Goal: Task Accomplishment & Management: Complete application form

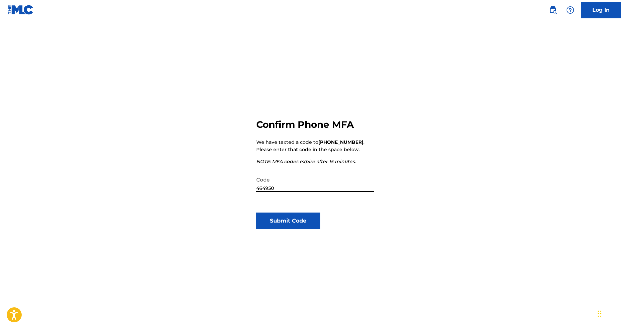
type input "464950"
click at [290, 223] on button "Submit Code" at bounding box center [288, 220] width 64 height 17
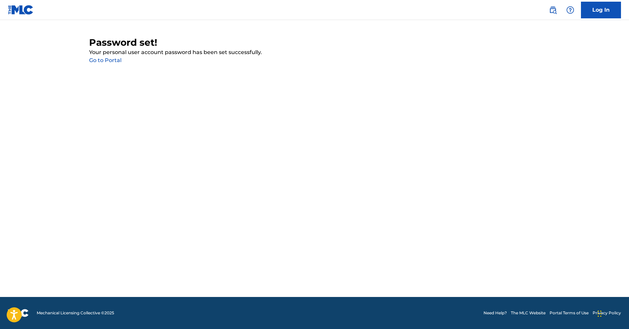
click at [113, 59] on link "Go to Portal" at bounding box center [105, 60] width 32 height 6
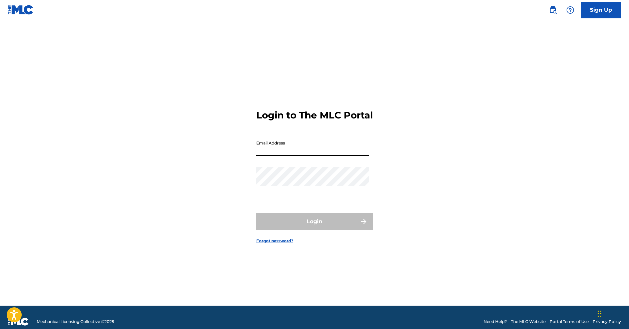
type input "[EMAIL_ADDRESS][DOMAIN_NAME]"
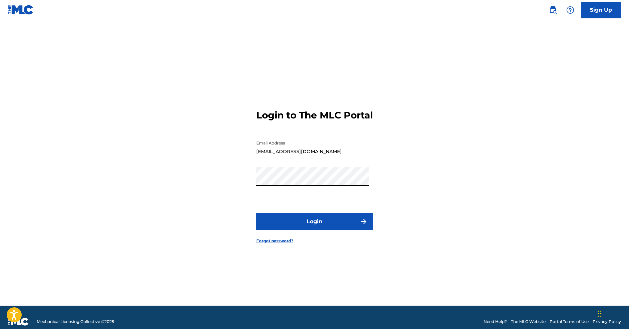
click at [315, 223] on button "Login" at bounding box center [314, 221] width 117 height 17
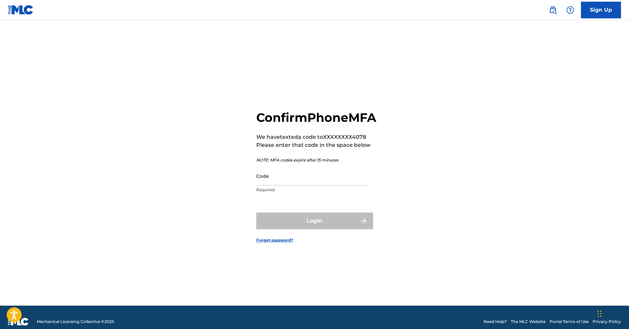
click at [298, 185] on input "Code" at bounding box center [312, 175] width 113 height 19
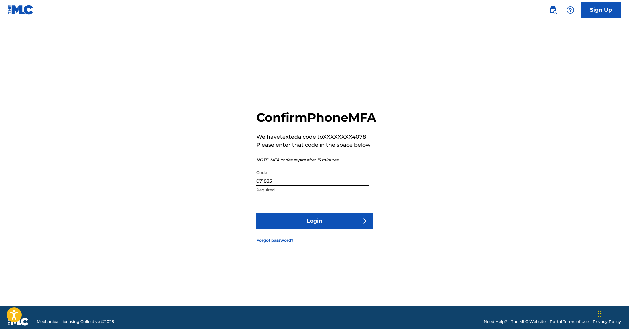
type input "071835"
click at [320, 224] on button "Login" at bounding box center [314, 220] width 117 height 17
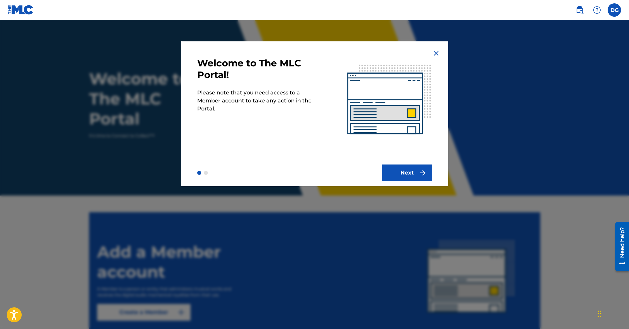
click at [406, 170] on button "Next" at bounding box center [407, 172] width 50 height 17
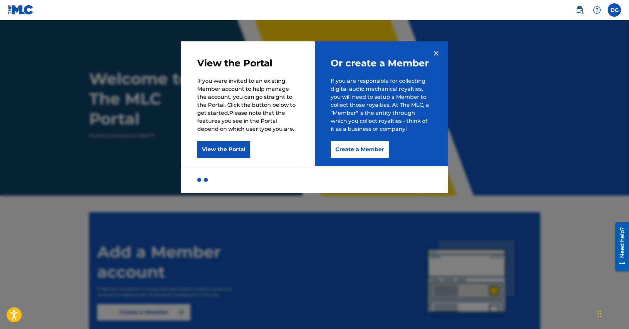
click at [369, 146] on button "Create a Member" at bounding box center [360, 149] width 58 height 17
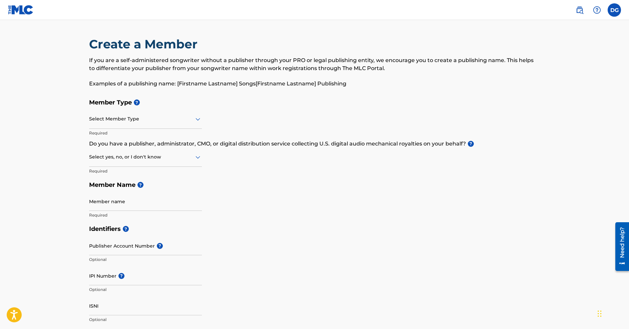
click at [151, 122] on div at bounding box center [145, 119] width 113 height 8
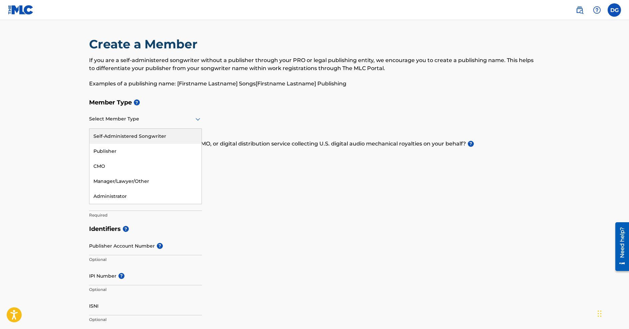
click at [145, 134] on div "Self-Administered Songwriter" at bounding box center [145, 136] width 112 height 15
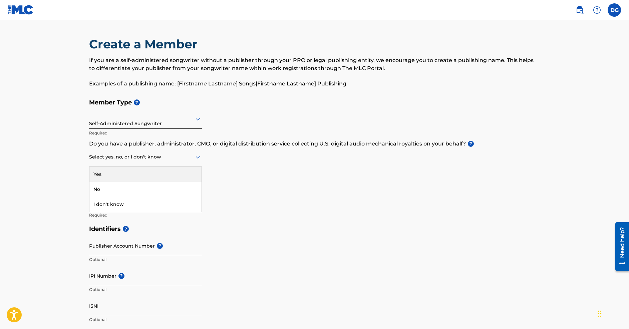
click at [197, 157] on icon at bounding box center [197, 157] width 5 height 3
click at [98, 188] on div "No" at bounding box center [145, 189] width 112 height 15
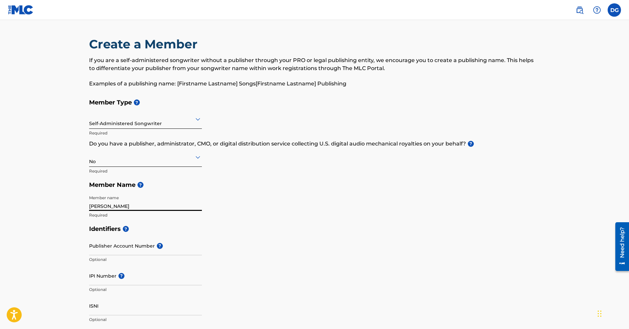
type input "Douglas Getschal"
click at [134, 245] on input "Publisher Account Number ?" at bounding box center [145, 245] width 113 height 19
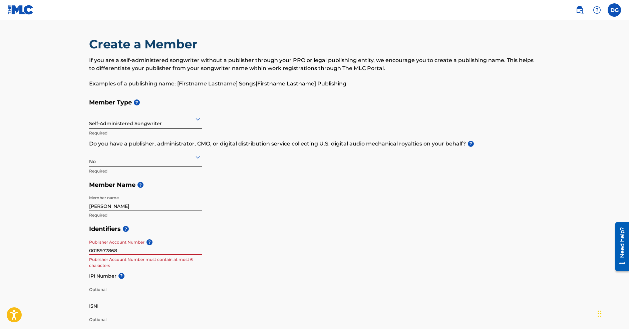
type input "00189778686"
drag, startPoint x: 103, startPoint y: 248, endPoint x: 56, endPoint y: 245, distance: 46.8
click at [56, 245] on main "Create a Member If you are a self-administered songwriter without a publisher t…" at bounding box center [314, 319] width 629 height 599
click at [137, 277] on input "IPI Number ?" at bounding box center [145, 275] width 113 height 19
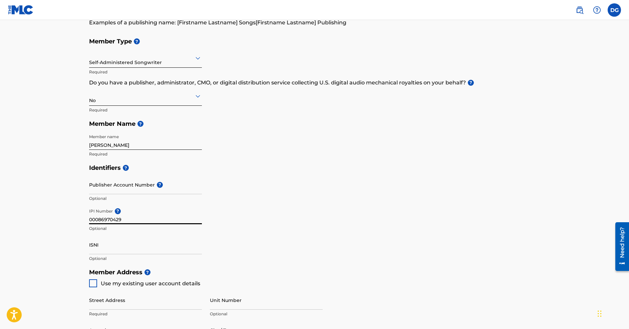
scroll to position [62, 0]
type input "00086970429"
click at [152, 257] on p "Optional" at bounding box center [145, 257] width 113 height 6
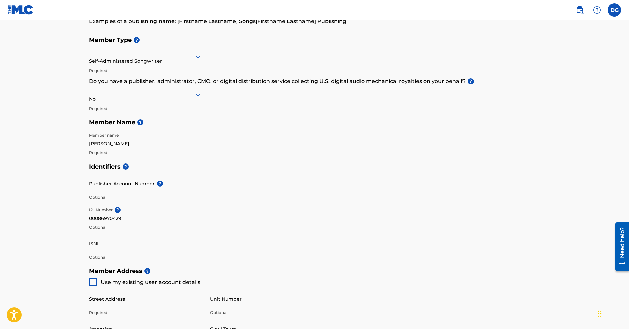
click at [94, 280] on div at bounding box center [93, 282] width 8 height 8
type input "18081 SE Country Club DR"
type input "Tequesta"
type input "33469"
type input "561"
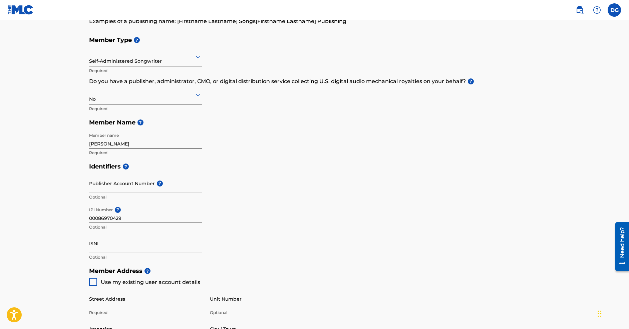
type input "2624078"
type input "[EMAIL_ADDRESS][DOMAIN_NAME]"
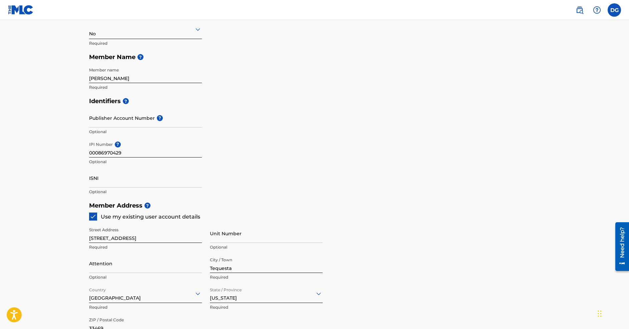
scroll to position [321, 0]
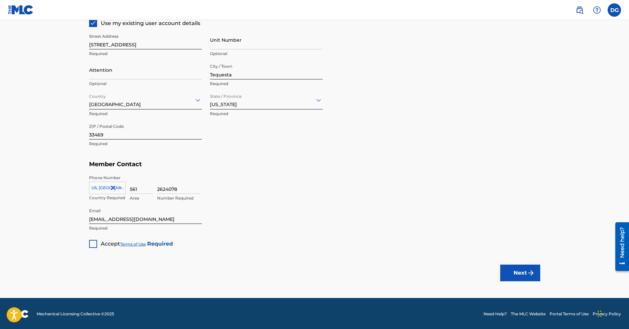
click at [93, 242] on div at bounding box center [93, 244] width 8 height 8
click at [519, 274] on button "Next" at bounding box center [520, 272] width 40 height 17
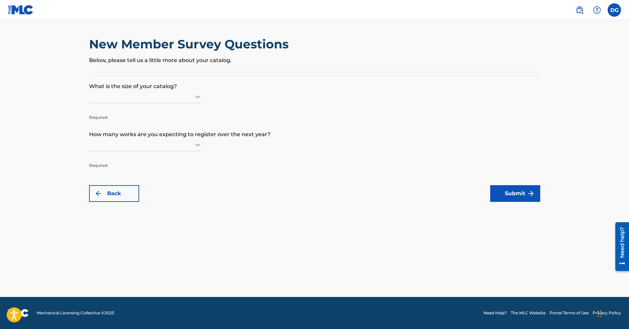
click at [197, 99] on icon at bounding box center [198, 97] width 8 height 8
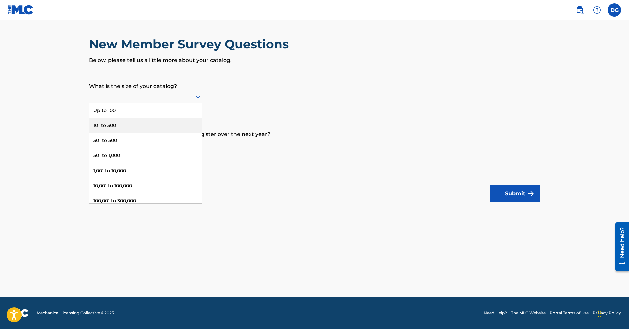
click at [106, 131] on div "101 to 300" at bounding box center [145, 125] width 112 height 15
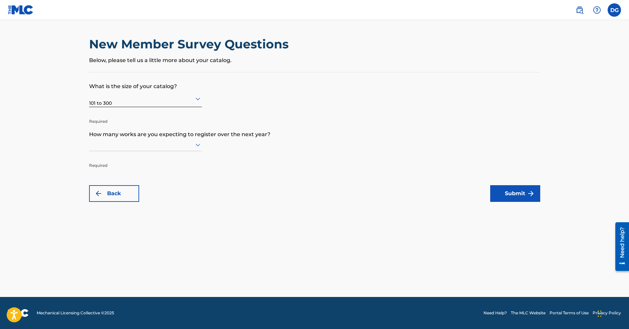
click at [199, 146] on icon at bounding box center [197, 145] width 5 height 3
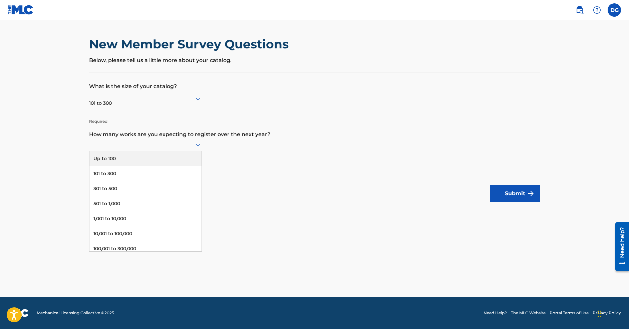
click at [118, 163] on div "Up to 100" at bounding box center [145, 158] width 112 height 15
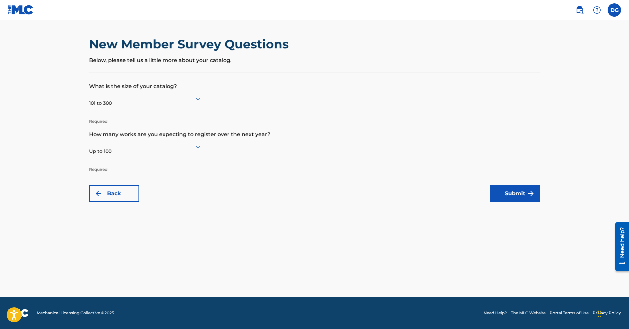
click at [511, 191] on button "Submit" at bounding box center [515, 193] width 50 height 17
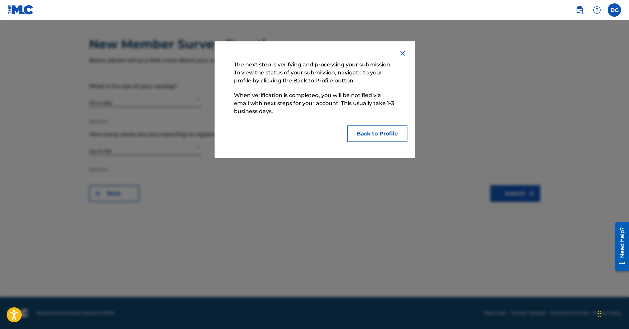
click at [379, 135] on button "Back to Profile" at bounding box center [377, 133] width 60 height 17
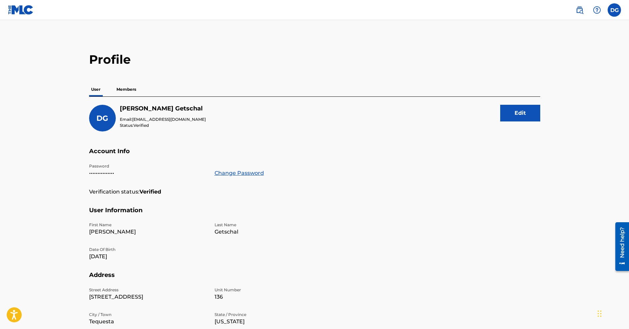
click at [127, 88] on p "Members" at bounding box center [126, 89] width 24 height 14
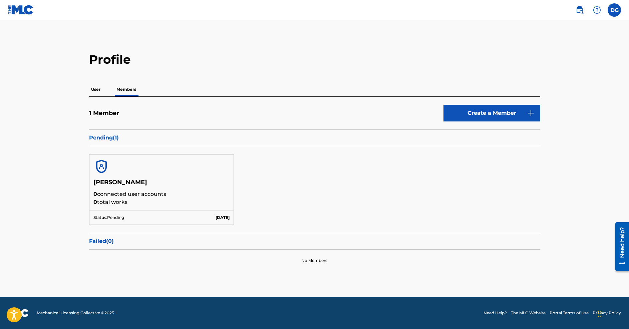
click at [97, 87] on p "User" at bounding box center [95, 89] width 13 height 14
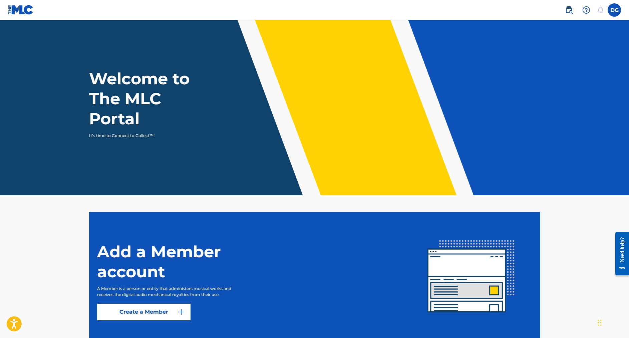
scroll to position [44, 0]
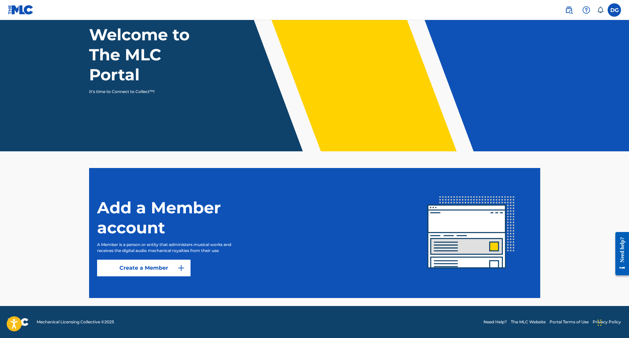
click at [612, 8] on label at bounding box center [613, 9] width 13 height 13
click at [614, 10] on input "DG [PERSON_NAME] [EMAIL_ADDRESS][DOMAIN_NAME] Notification Preferences Profile …" at bounding box center [614, 10] width 0 height 0
click at [21, 13] on img at bounding box center [21, 10] width 26 height 10
click at [124, 75] on h1 "Welcome to The MLC Portal" at bounding box center [151, 55] width 125 height 60
click at [569, 9] on img at bounding box center [569, 10] width 8 height 8
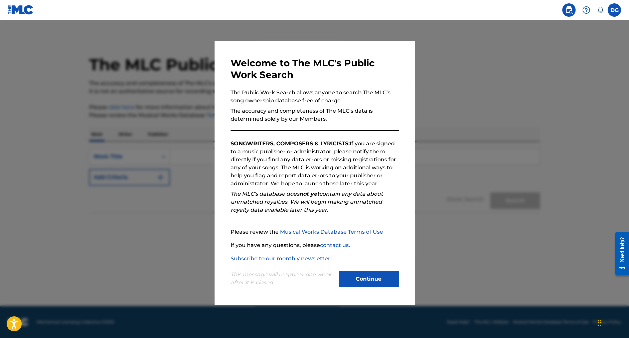
click at [372, 278] on button "Continue" at bounding box center [369, 279] width 60 height 17
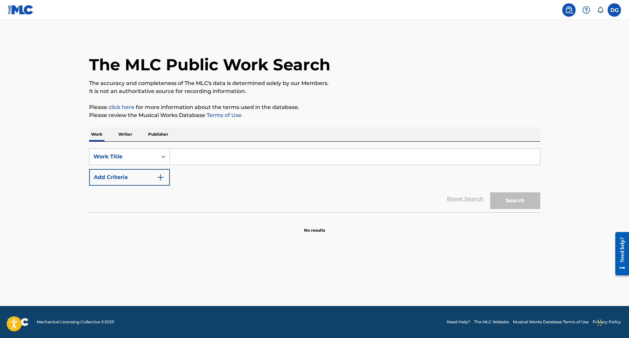
click at [256, 159] on input "Search Form" at bounding box center [355, 157] width 370 height 16
click at [126, 133] on p "Writer" at bounding box center [125, 134] width 18 height 14
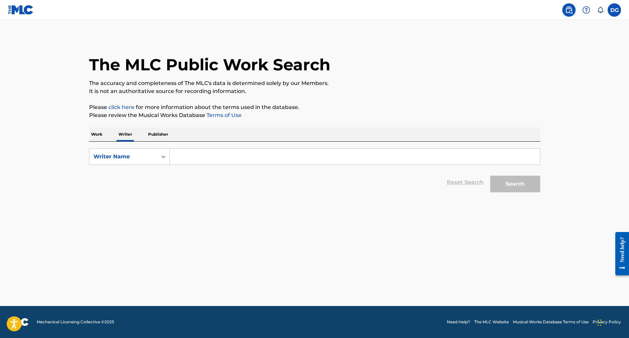
click at [179, 154] on input "Search Form" at bounding box center [355, 157] width 370 height 16
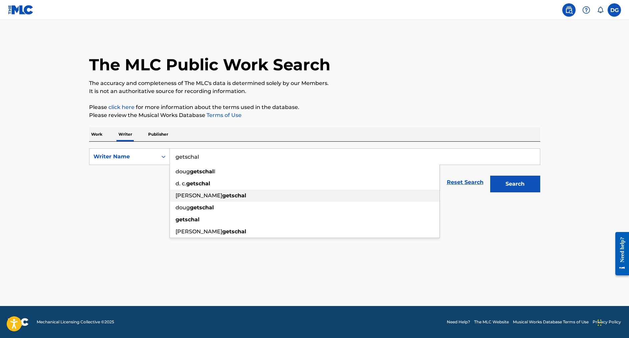
click at [215, 197] on span "[PERSON_NAME]" at bounding box center [198, 195] width 47 height 6
type input "[PERSON_NAME] getschal"
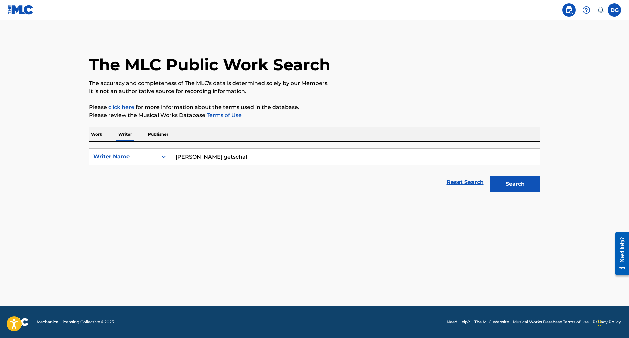
click at [512, 182] on button "Search" at bounding box center [515, 184] width 50 height 17
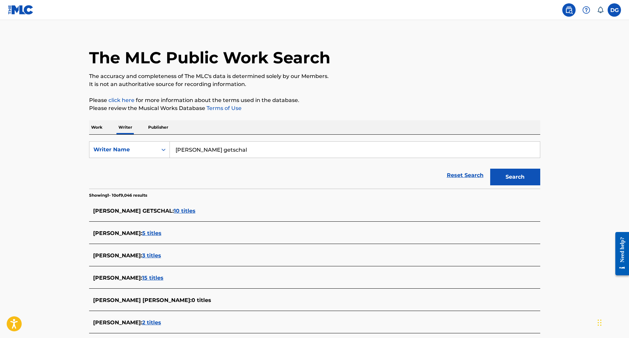
scroll to position [26, 0]
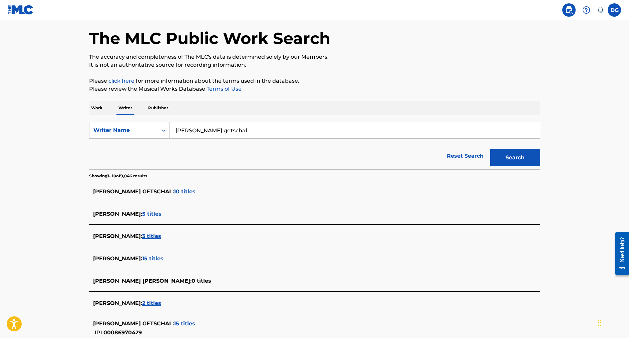
click at [195, 192] on span "10 titles" at bounding box center [185, 191] width 22 height 6
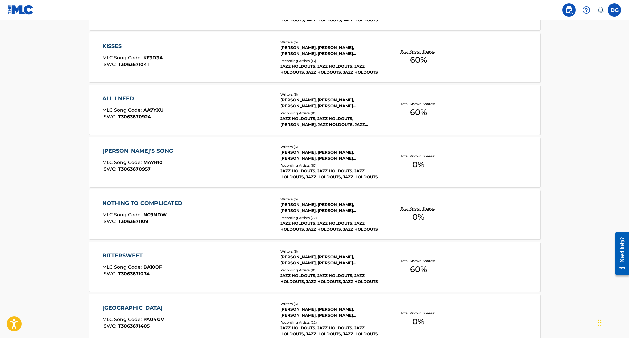
scroll to position [299, 0]
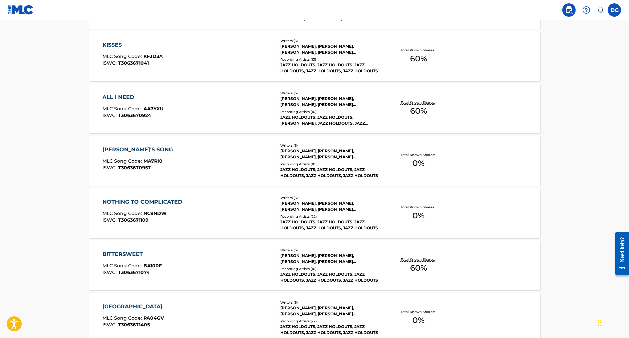
click at [331, 152] on div "[PERSON_NAME], [PERSON_NAME], [PERSON_NAME], [PERSON_NAME] [PERSON_NAME], [PERS…" at bounding box center [330, 154] width 101 height 12
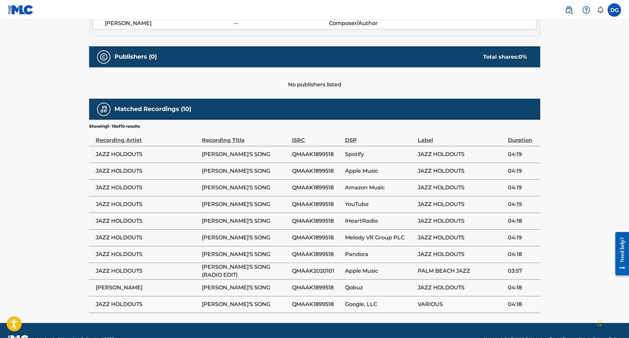
scroll to position [204, 0]
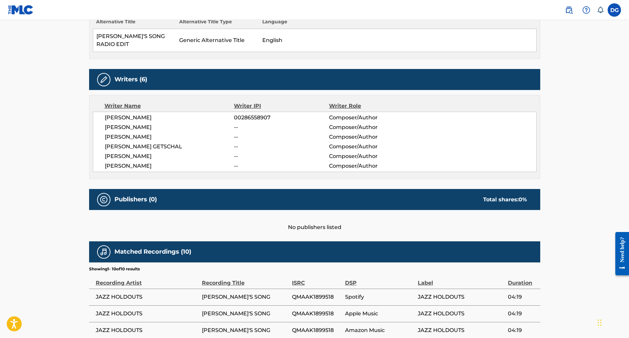
click at [502, 196] on div "Total shares: 0 %" at bounding box center [505, 200] width 44 height 8
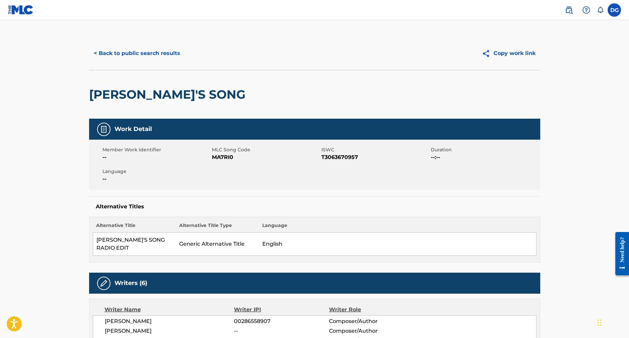
click at [143, 52] on button "< Back to public search results" at bounding box center [137, 53] width 96 height 17
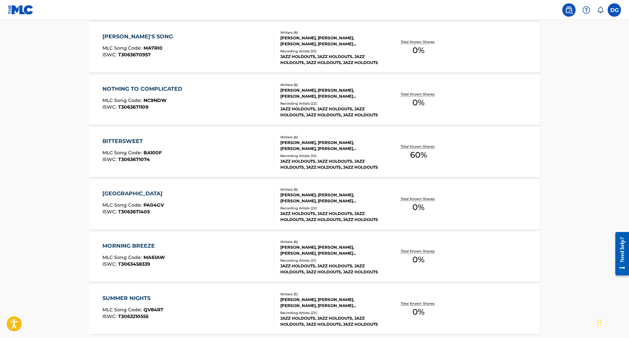
scroll to position [475, 0]
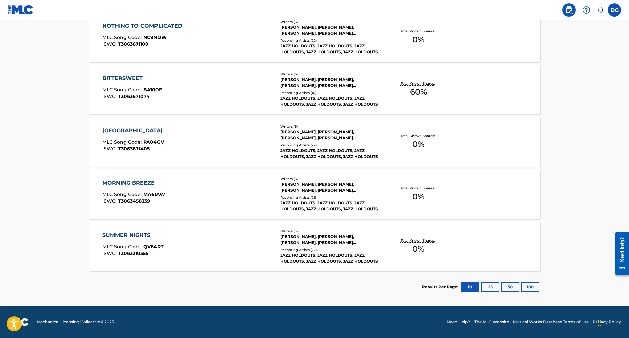
click at [531, 286] on button "100" at bounding box center [530, 287] width 18 height 10
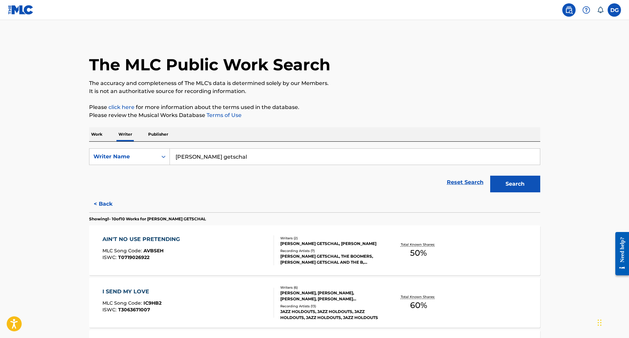
click at [125, 133] on p "Writer" at bounding box center [125, 134] width 18 height 14
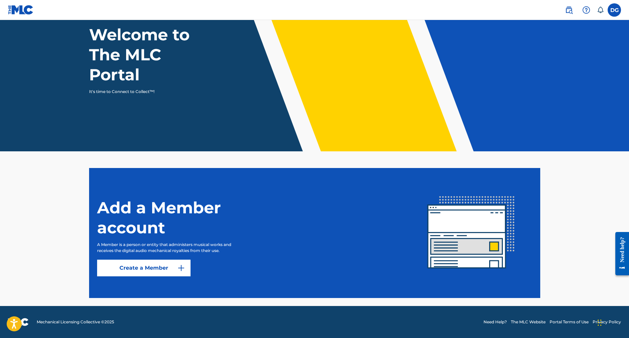
click at [22, 14] on img at bounding box center [21, 10] width 26 height 10
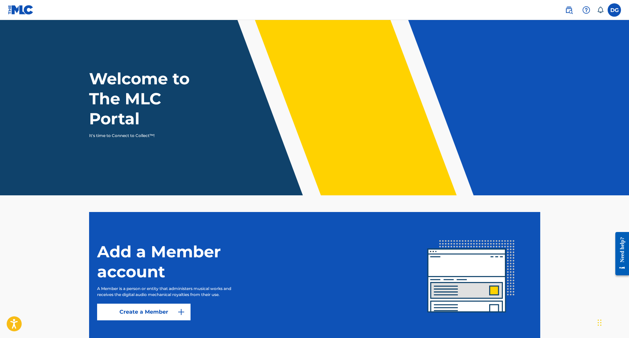
click at [569, 7] on img at bounding box center [569, 10] width 8 height 8
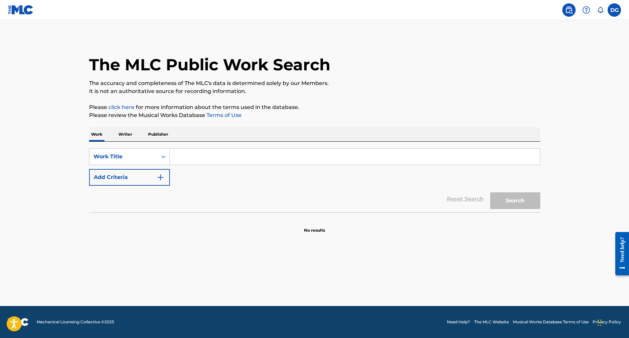
click at [124, 135] on p "Writer" at bounding box center [125, 134] width 18 height 14
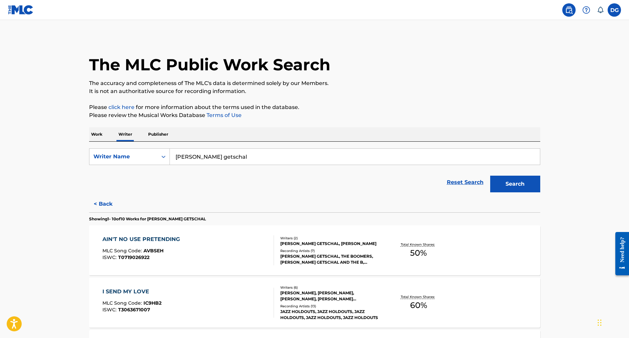
click at [527, 185] on button "Search" at bounding box center [515, 184] width 50 height 17
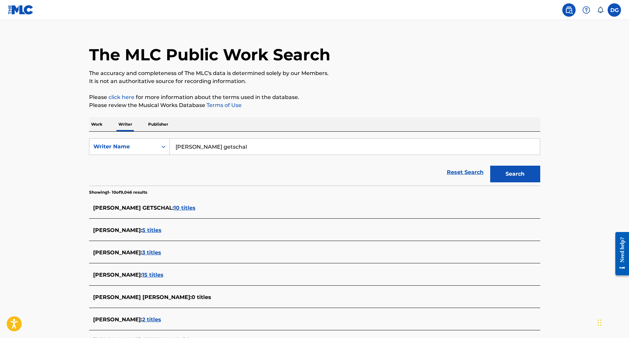
scroll to position [25, 0]
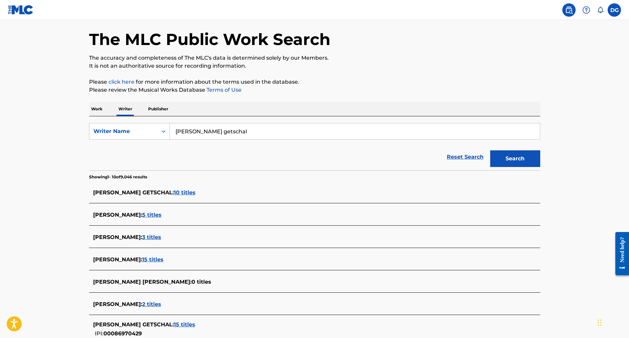
click at [161, 214] on span "5 titles" at bounding box center [151, 215] width 19 height 6
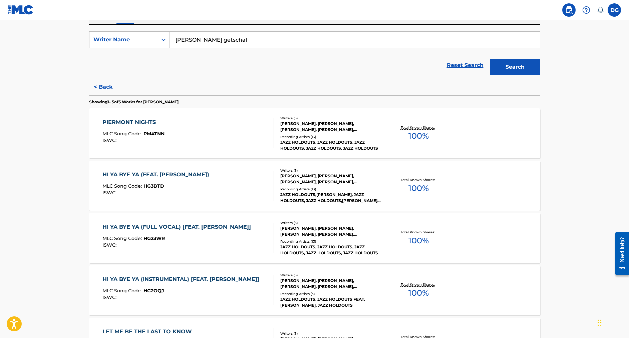
scroll to position [213, 0]
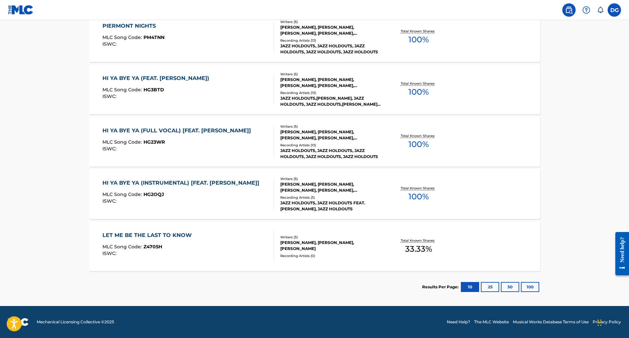
click at [345, 244] on div "[PERSON_NAME], [PERSON_NAME], [PERSON_NAME]" at bounding box center [330, 246] width 101 height 12
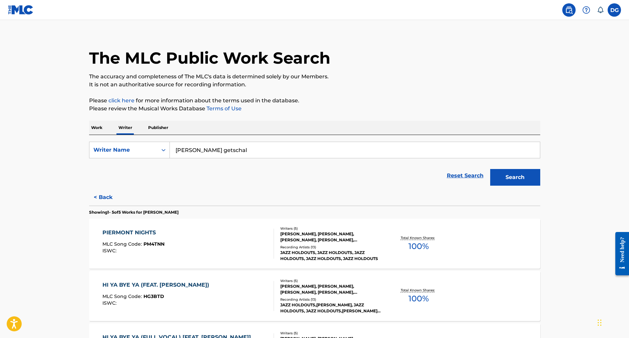
scroll to position [213, 0]
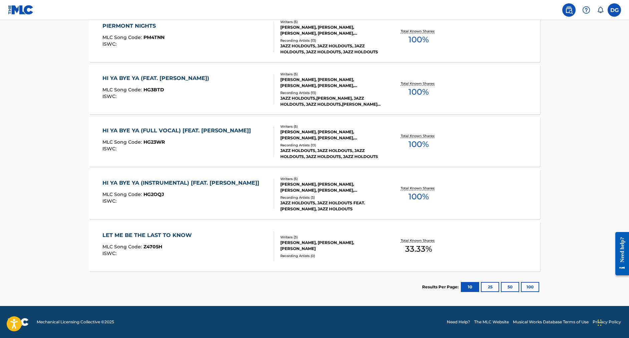
click at [509, 286] on button "50" at bounding box center [510, 287] width 18 height 10
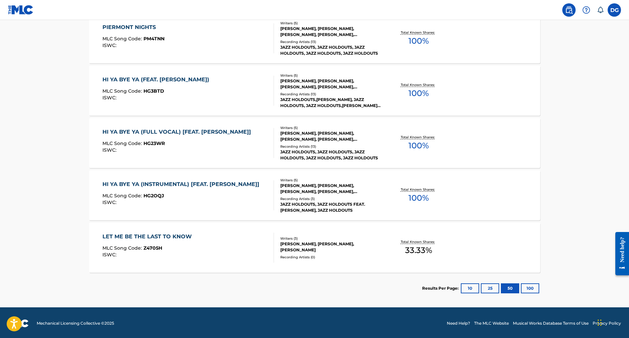
scroll to position [0, 0]
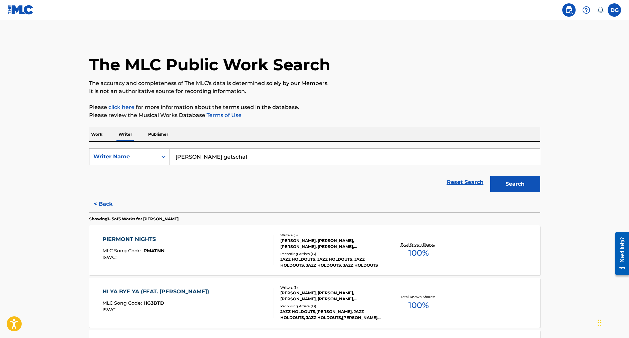
click at [129, 134] on p "Writer" at bounding box center [125, 134] width 18 height 14
click at [515, 185] on button "Search" at bounding box center [515, 184] width 50 height 17
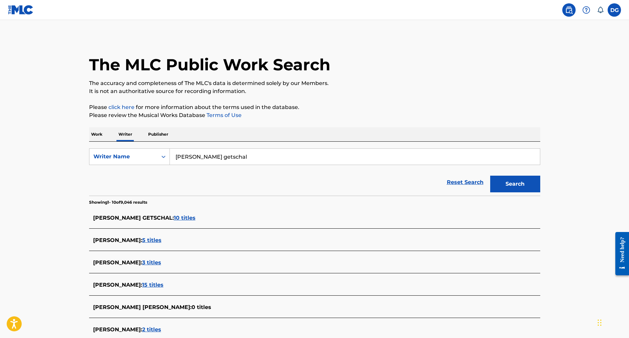
click at [159, 262] on span "3 titles" at bounding box center [151, 262] width 19 height 6
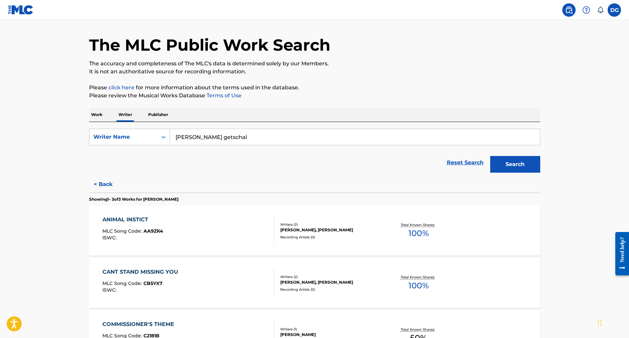
scroll to position [109, 0]
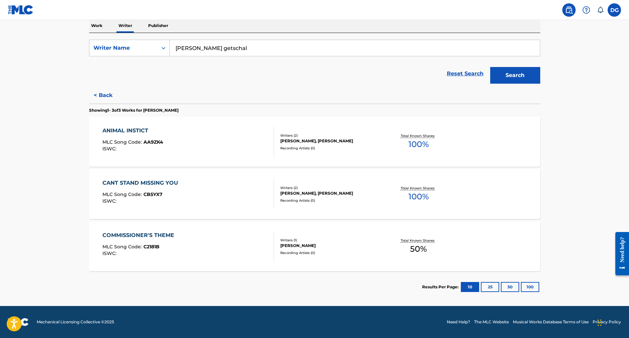
click at [136, 128] on div "ANIMAL INSTICT" at bounding box center [132, 131] width 61 height 8
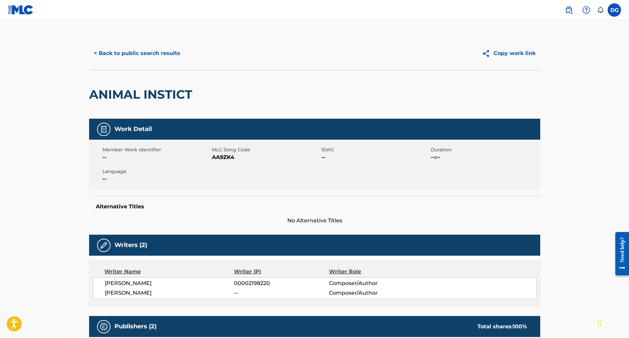
click at [140, 53] on button "< Back to public search results" at bounding box center [137, 53] width 96 height 17
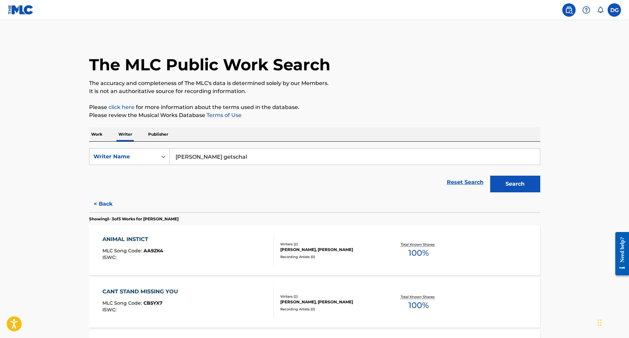
click at [150, 69] on h1 "The MLC Public Work Search" at bounding box center [209, 65] width 241 height 20
click at [517, 179] on button "Search" at bounding box center [515, 184] width 50 height 17
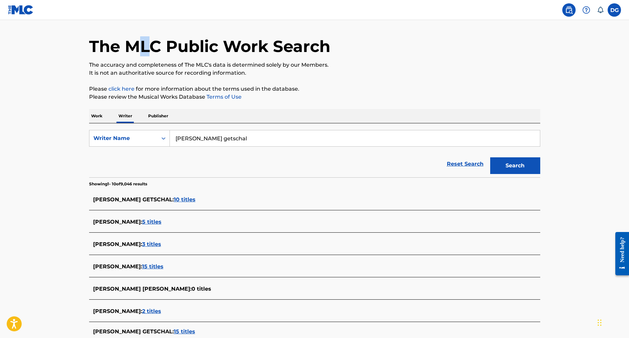
scroll to position [82, 0]
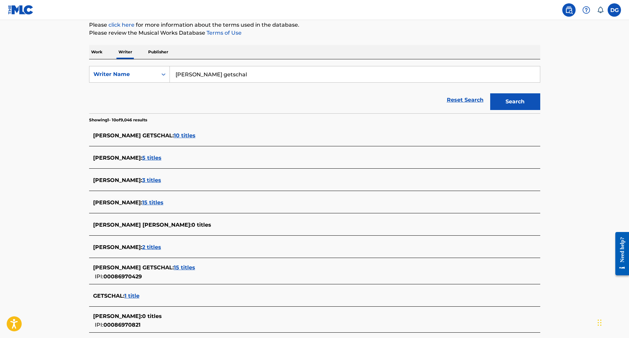
click at [159, 247] on span "2 titles" at bounding box center [151, 247] width 19 height 6
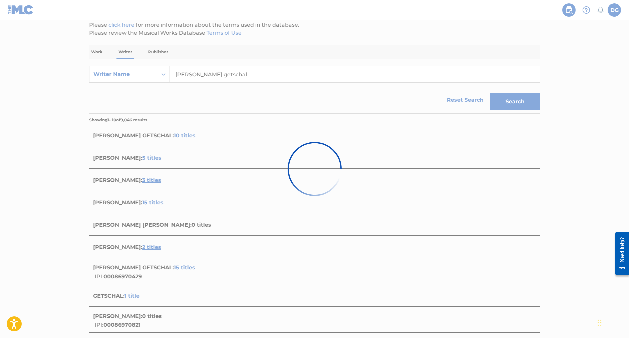
scroll to position [56, 0]
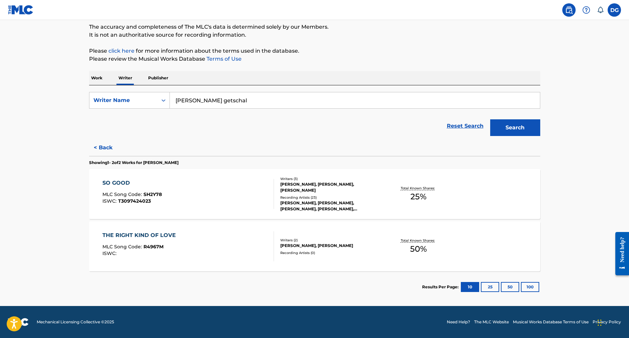
click at [120, 182] on div "SO GOOD" at bounding box center [131, 183] width 59 height 8
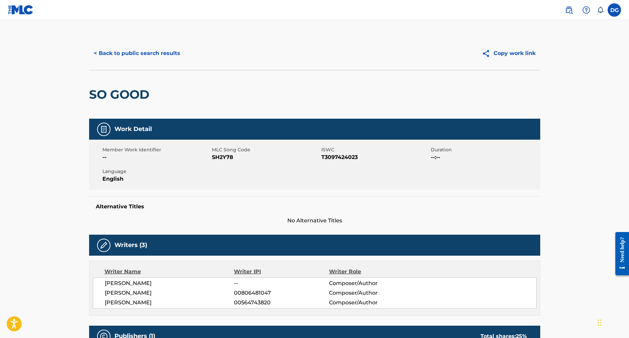
click at [163, 52] on button "< Back to public search results" at bounding box center [137, 53] width 96 height 17
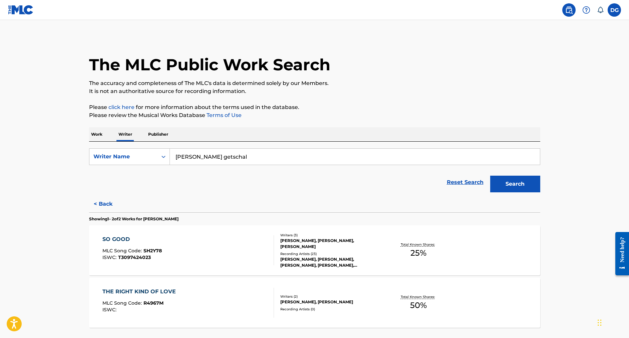
click at [513, 186] on button "Search" at bounding box center [515, 184] width 50 height 17
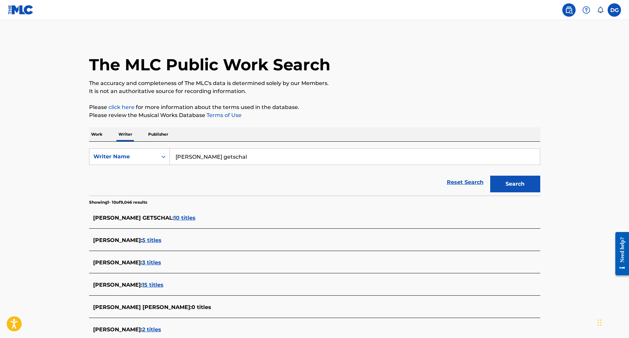
scroll to position [169, 0]
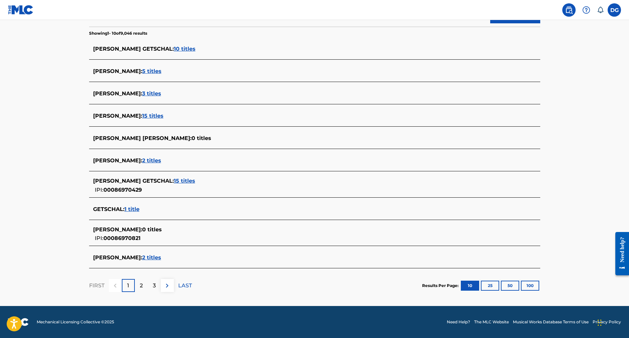
click at [134, 209] on span "1 title" at bounding box center [131, 209] width 15 height 6
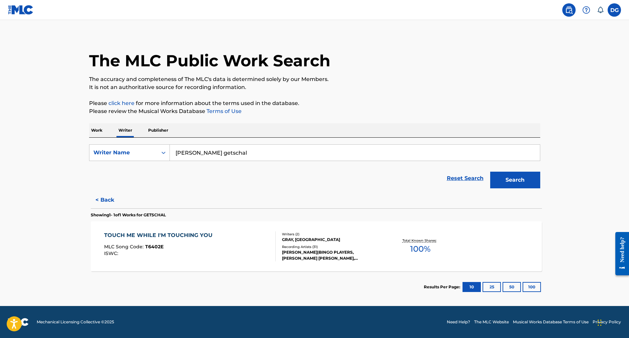
scroll to position [4, 0]
click at [168, 234] on div "TOUCH ME WHILE I'M TOUCHING YOU" at bounding box center [158, 235] width 112 height 8
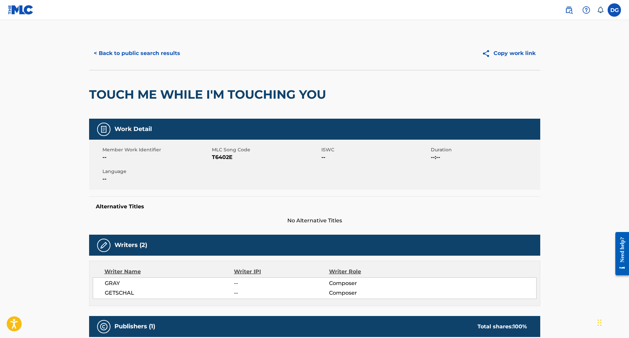
click at [171, 53] on button "< Back to public search results" at bounding box center [137, 53] width 96 height 17
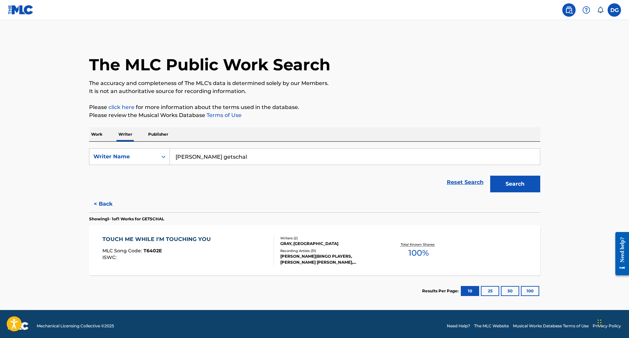
click at [525, 184] on button "Search" at bounding box center [515, 184] width 50 height 17
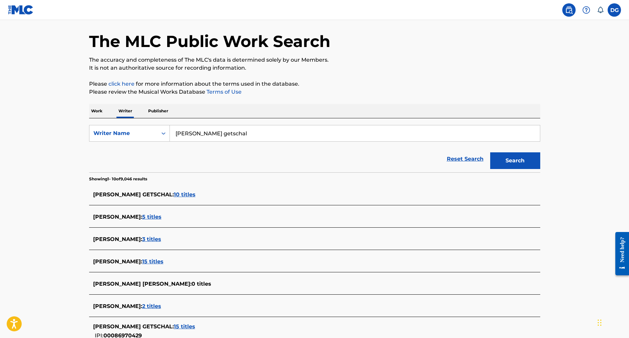
scroll to position [131, 0]
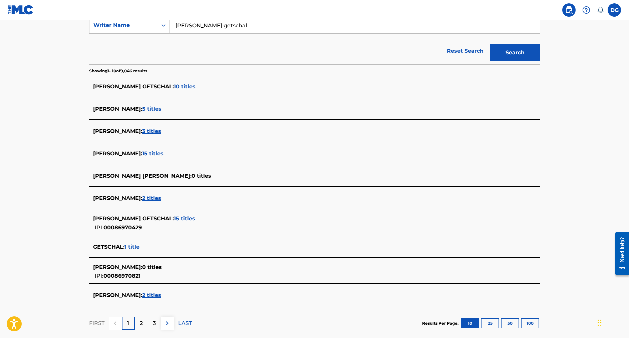
click at [155, 294] on span "2 titles" at bounding box center [151, 295] width 19 height 6
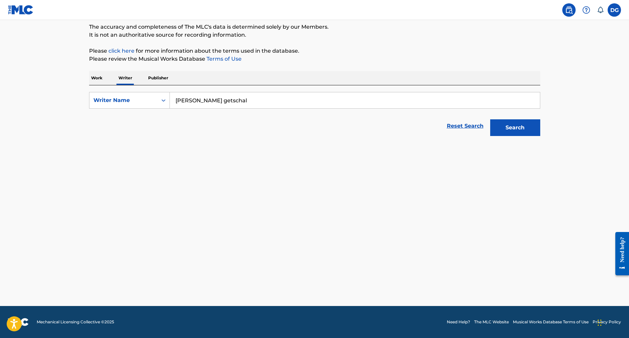
scroll to position [56, 0]
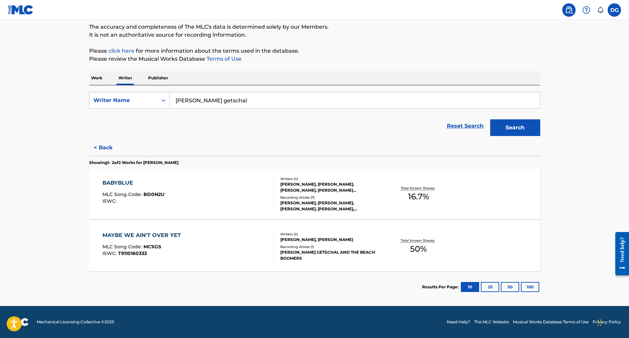
click at [125, 233] on div "MAYBE WE AIN'T OVER YET" at bounding box center [143, 235] width 82 height 8
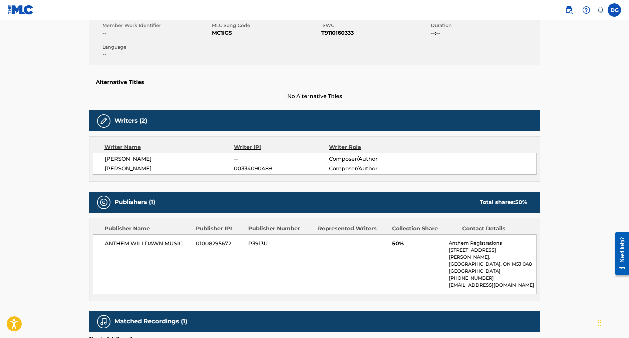
scroll to position [211, 0]
